Goal: Task Accomplishment & Management: Manage account settings

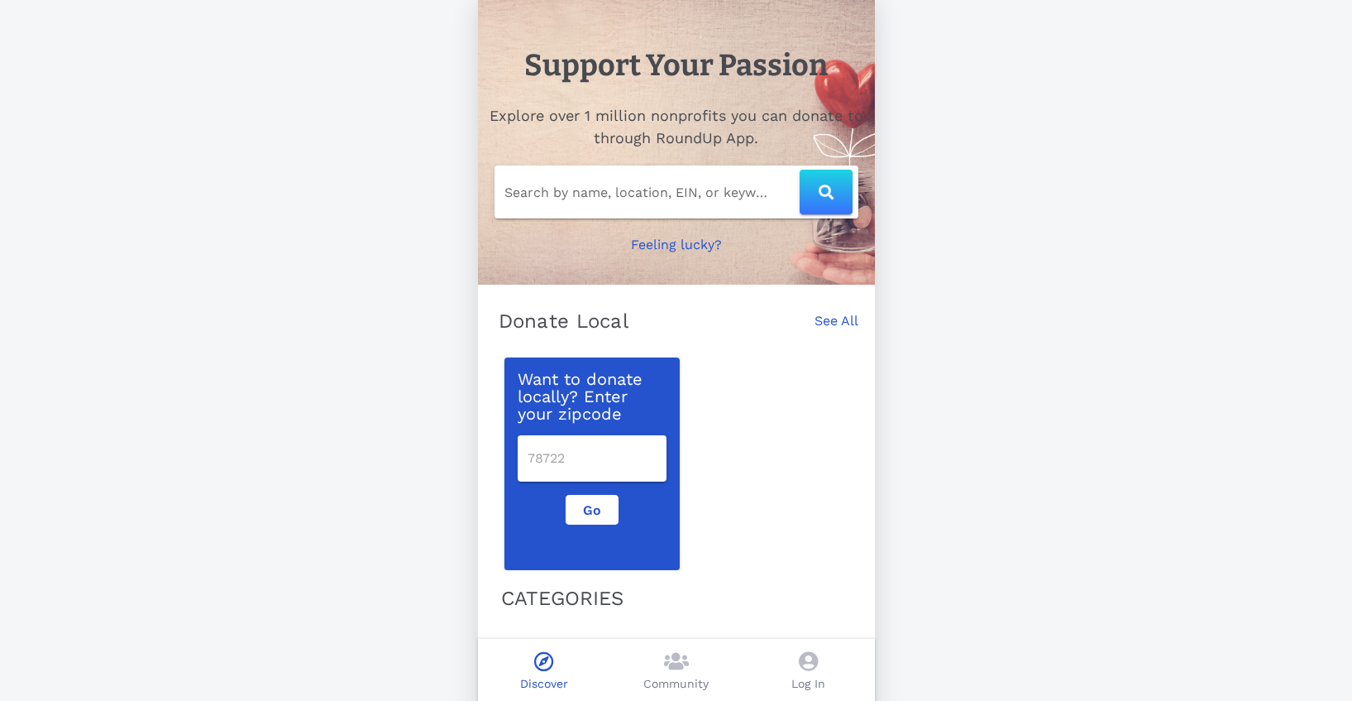
click at [806, 662] on icon at bounding box center [808, 661] width 19 height 20
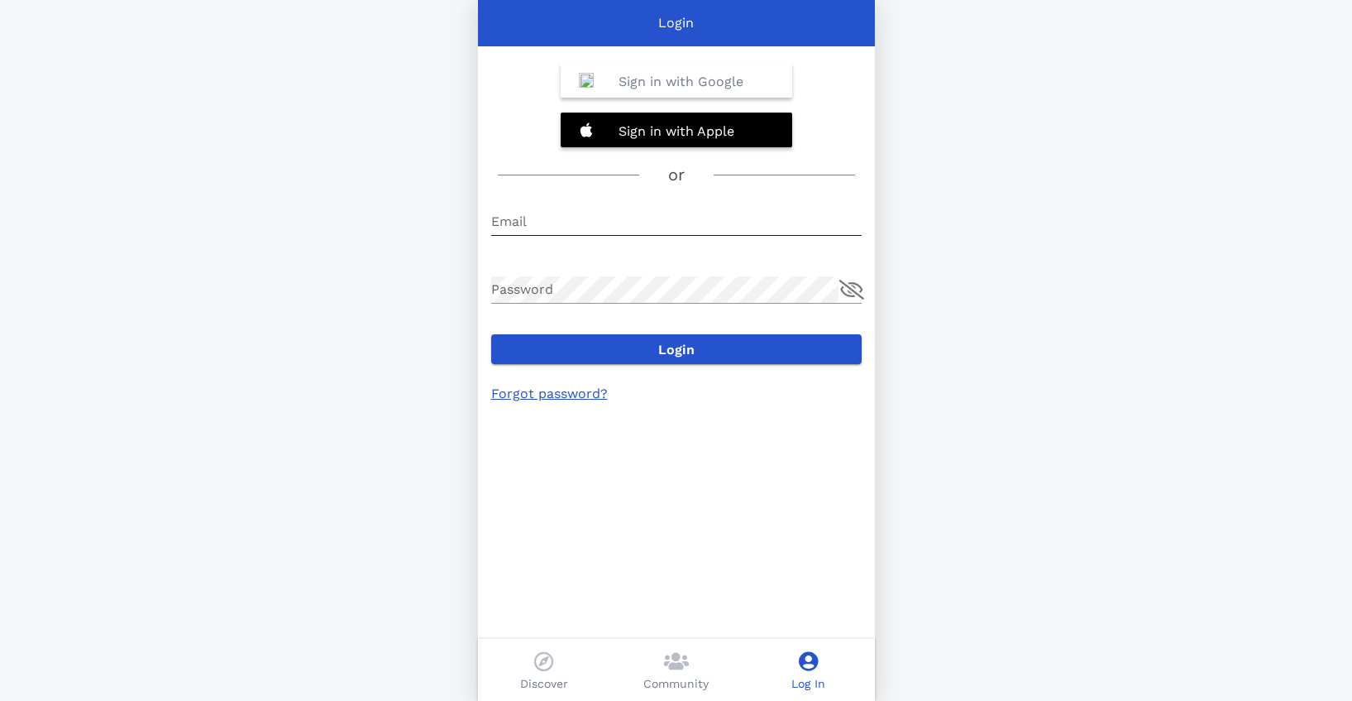
click at [600, 210] on input "Email" at bounding box center [676, 221] width 371 height 26
click at [636, 80] on b "Sign in with Google" at bounding box center [681, 82] width 125 height 16
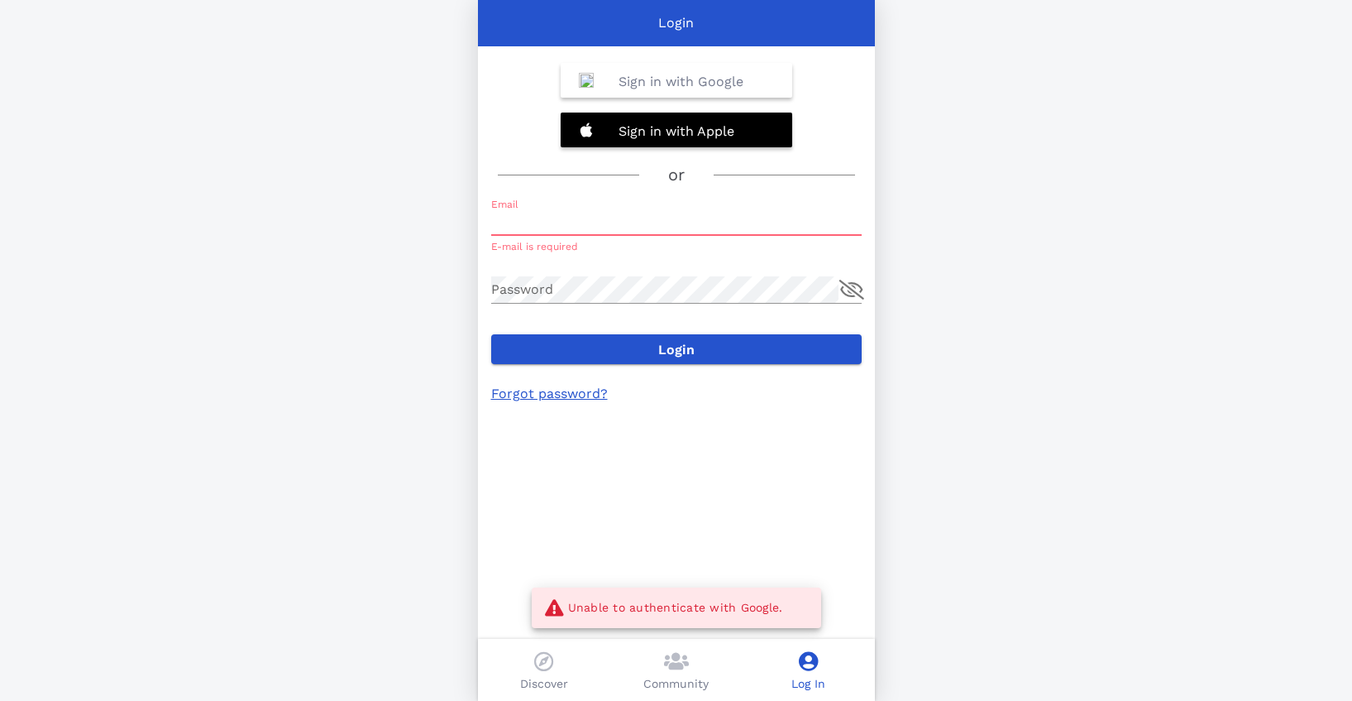
click at [618, 232] on input "Email" at bounding box center [676, 221] width 371 height 26
type input "h"
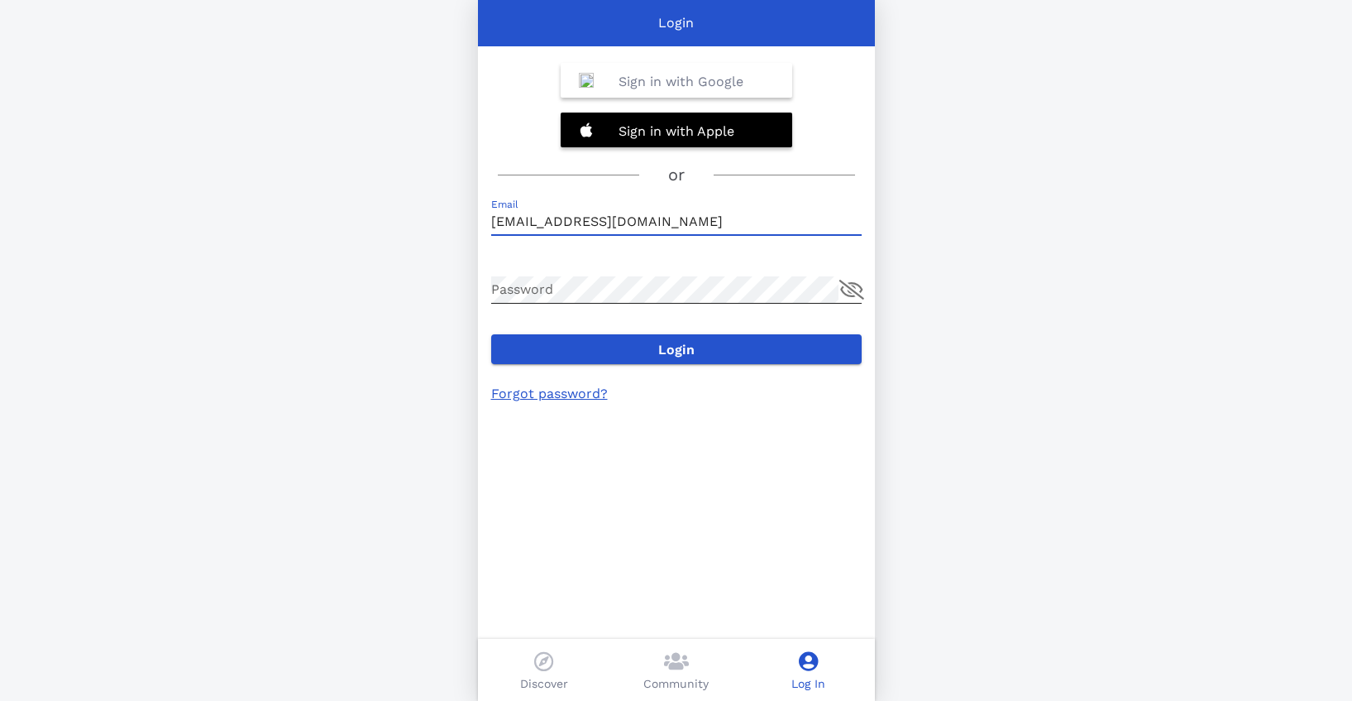
type input "[EMAIL_ADDRESS][DOMAIN_NAME]"
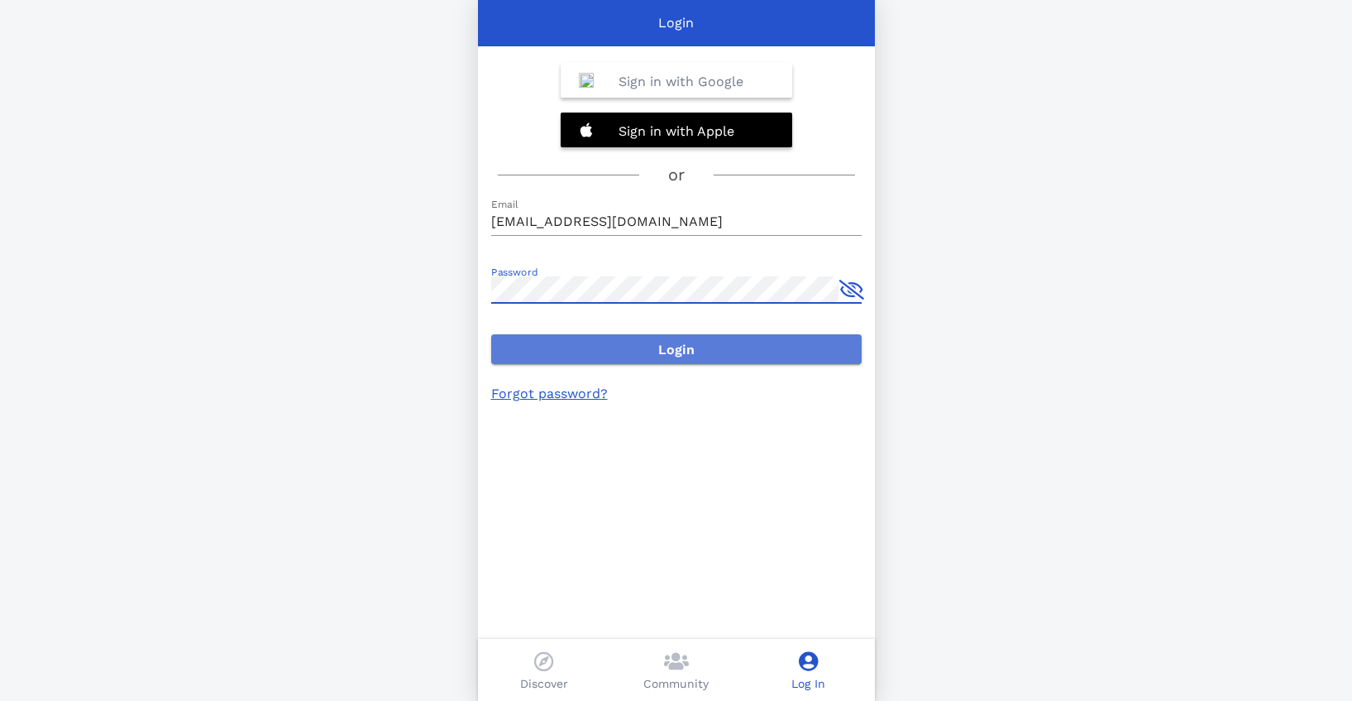
click at [605, 350] on span "Login" at bounding box center [677, 350] width 344 height 16
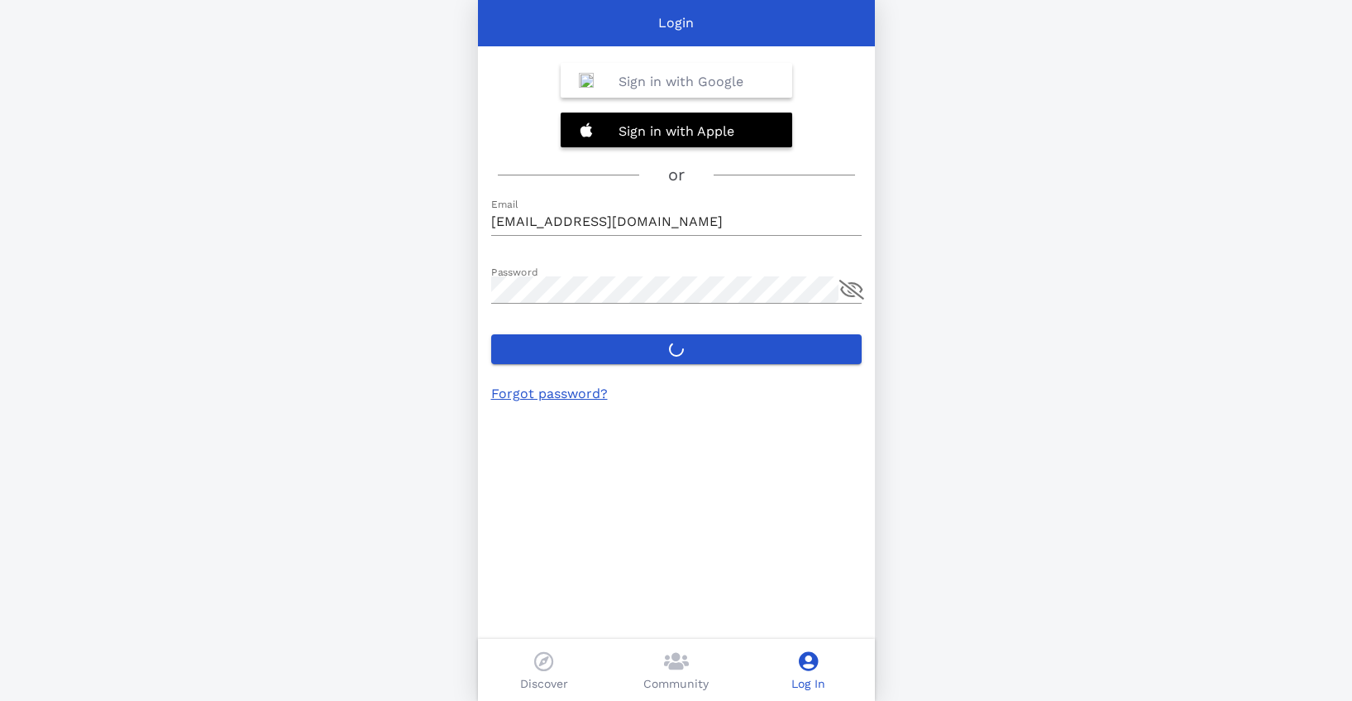
click at [952, 383] on div "Login Sign in with Google Sign in with Apple or Email [EMAIL_ADDRESS][DOMAIN_NA…" at bounding box center [676, 350] width 1352 height 701
click at [964, 416] on div "Login Sign in with Google Sign in with Apple or Email [EMAIL_ADDRESS][DOMAIN_NA…" at bounding box center [676, 350] width 1352 height 701
